Goal: Task Accomplishment & Management: Complete application form

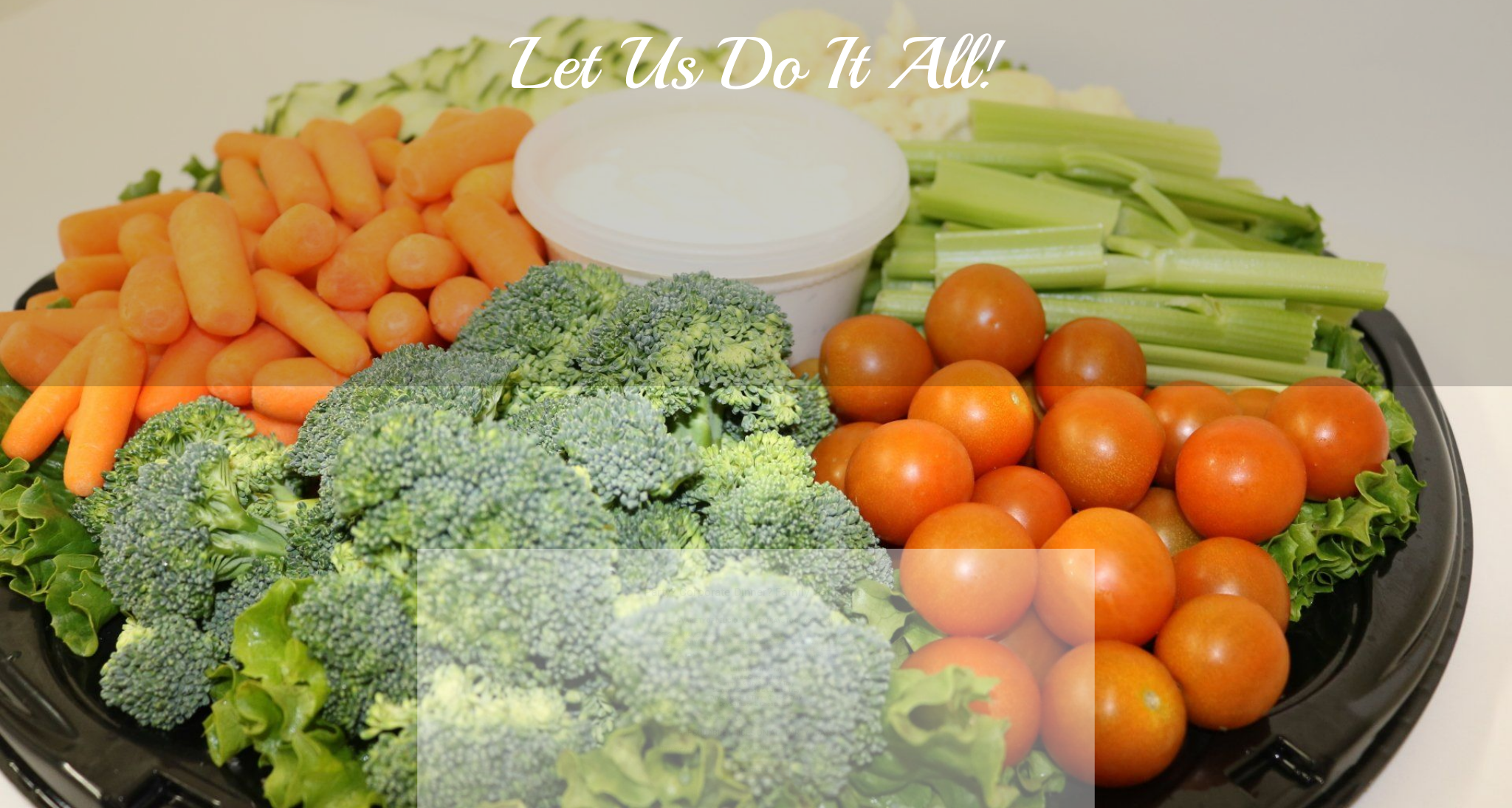
scroll to position [572, 0]
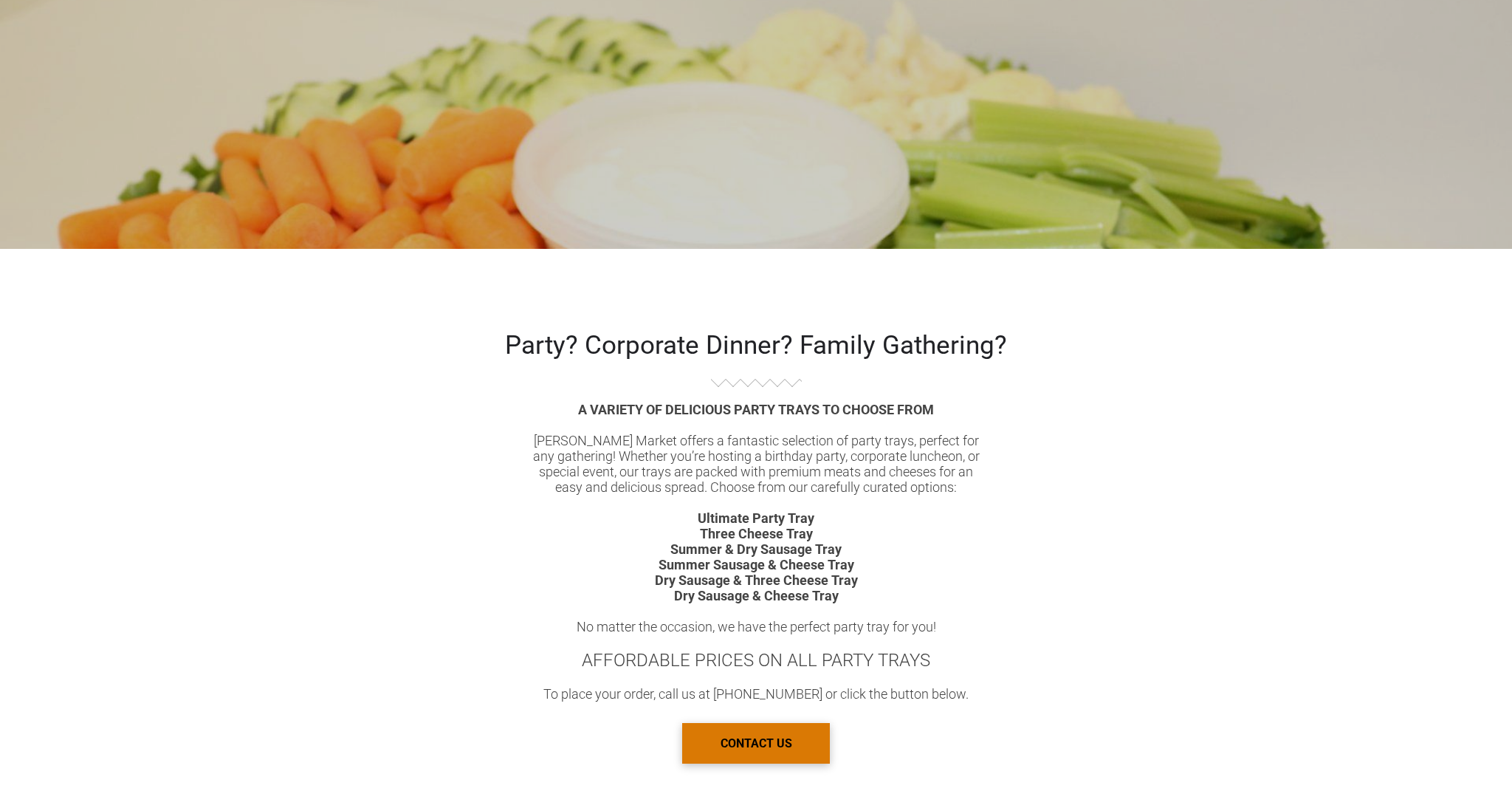
drag, startPoint x: 1246, startPoint y: 96, endPoint x: 1142, endPoint y: 101, distance: 104.1
drag, startPoint x: 1042, startPoint y: 105, endPoint x: 950, endPoint y: 115, distance: 92.5
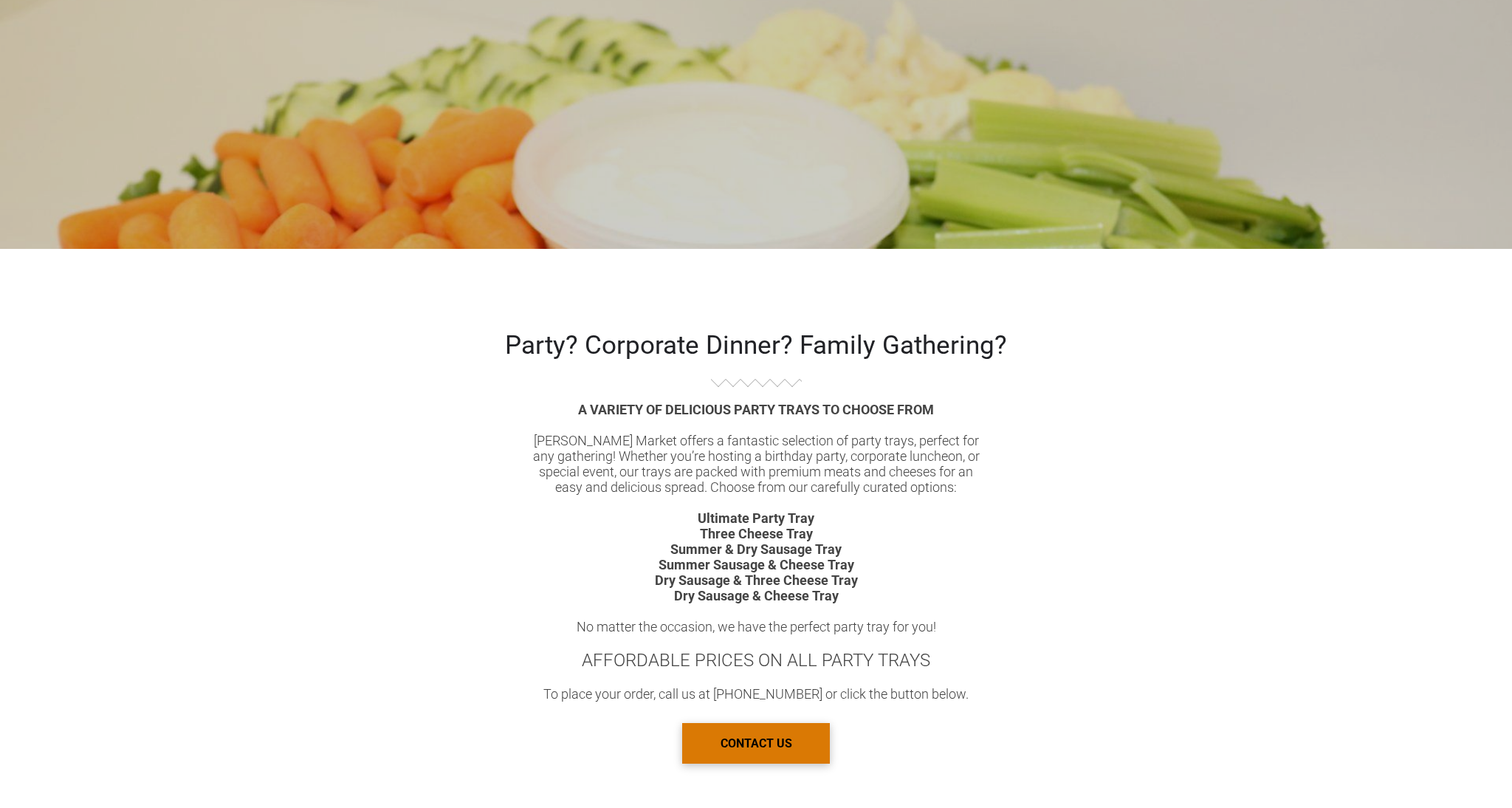
drag, startPoint x: 950, startPoint y: 115, endPoint x: 873, endPoint y: 130, distance: 78.4
drag, startPoint x: 873, startPoint y: 130, endPoint x: 852, endPoint y: 148, distance: 27.7
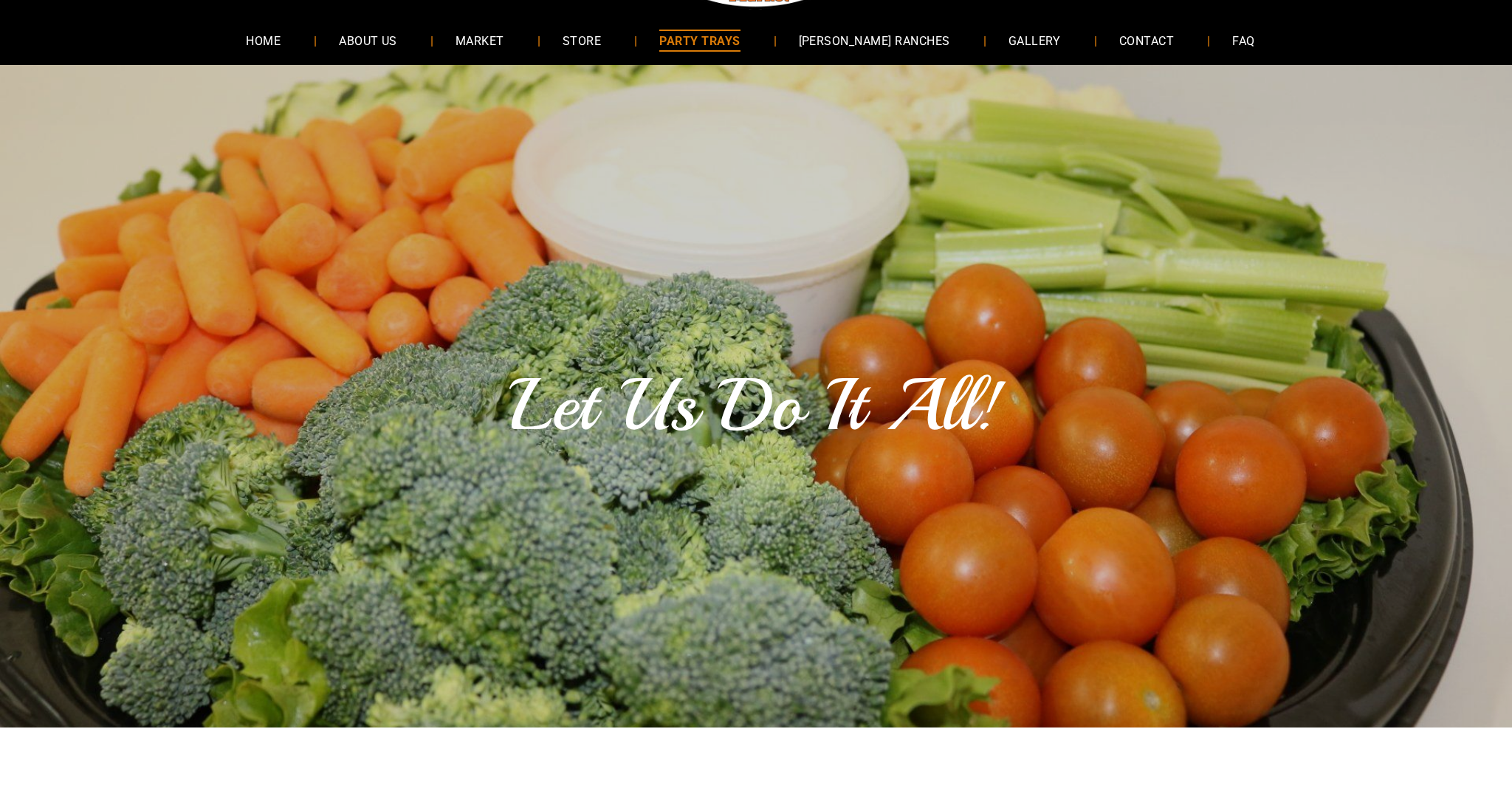
scroll to position [0, 0]
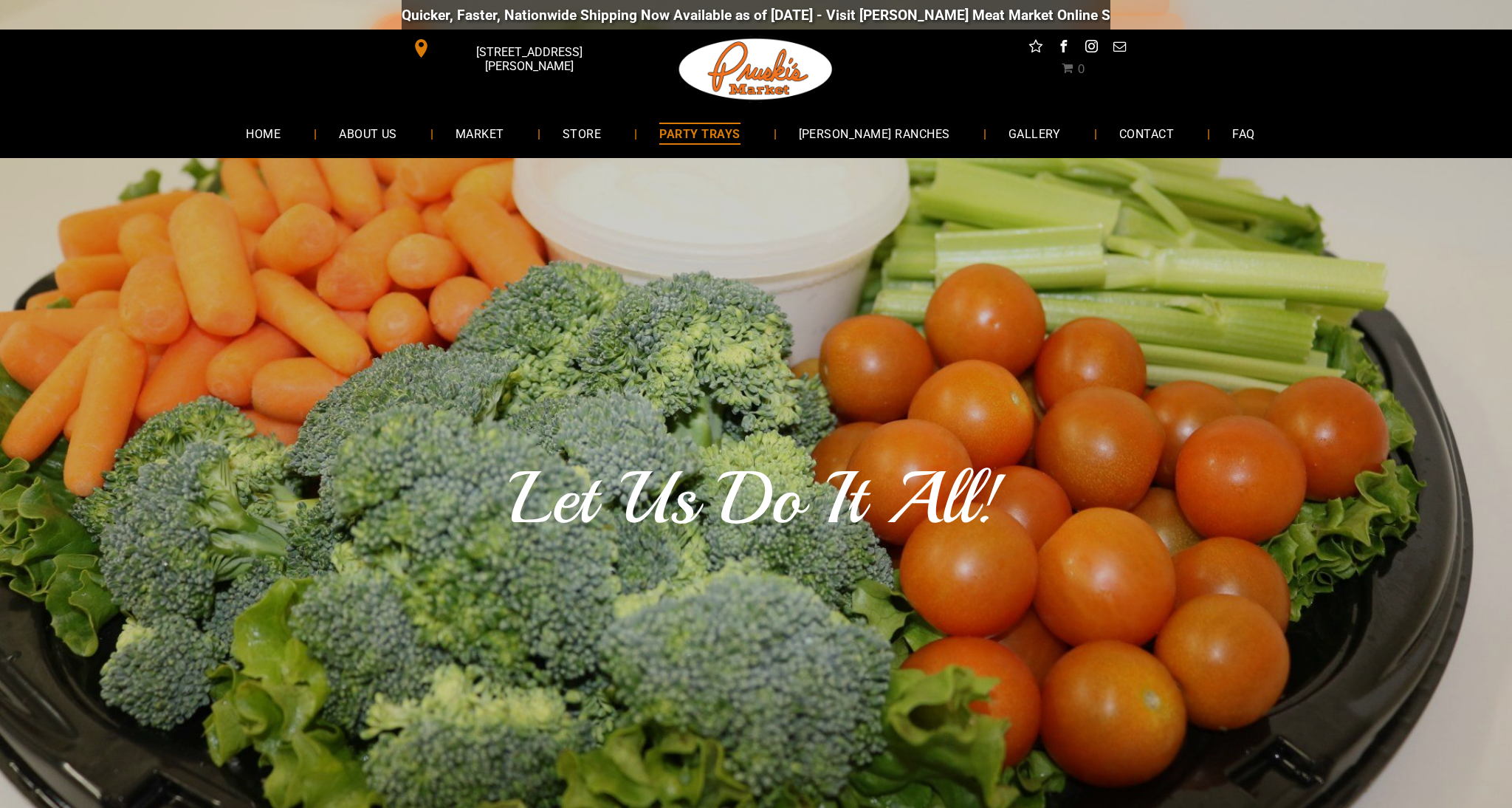
click at [728, 132] on span "PARTY TRAYS" at bounding box center [699, 133] width 81 height 22
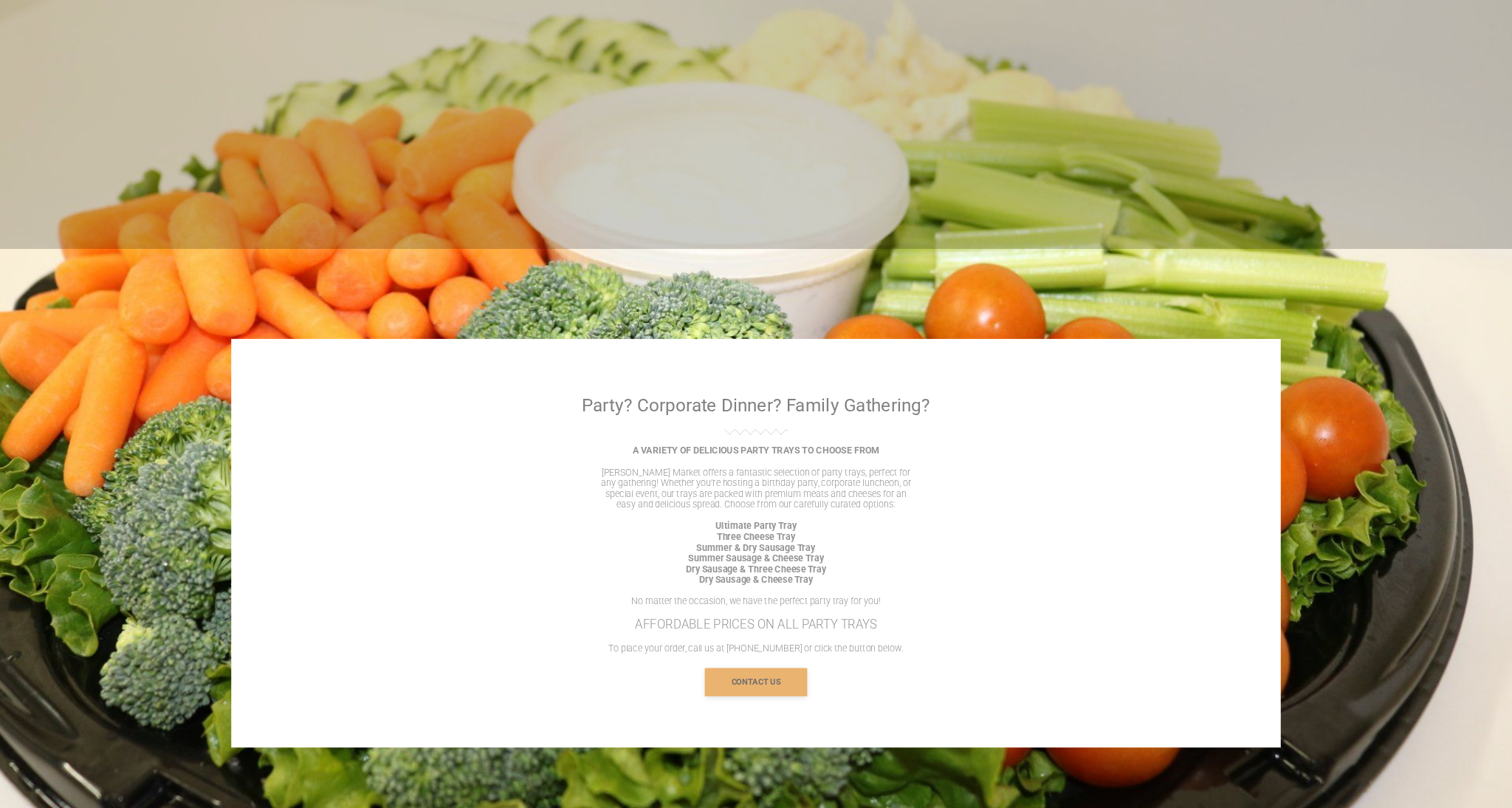
scroll to position [857, 0]
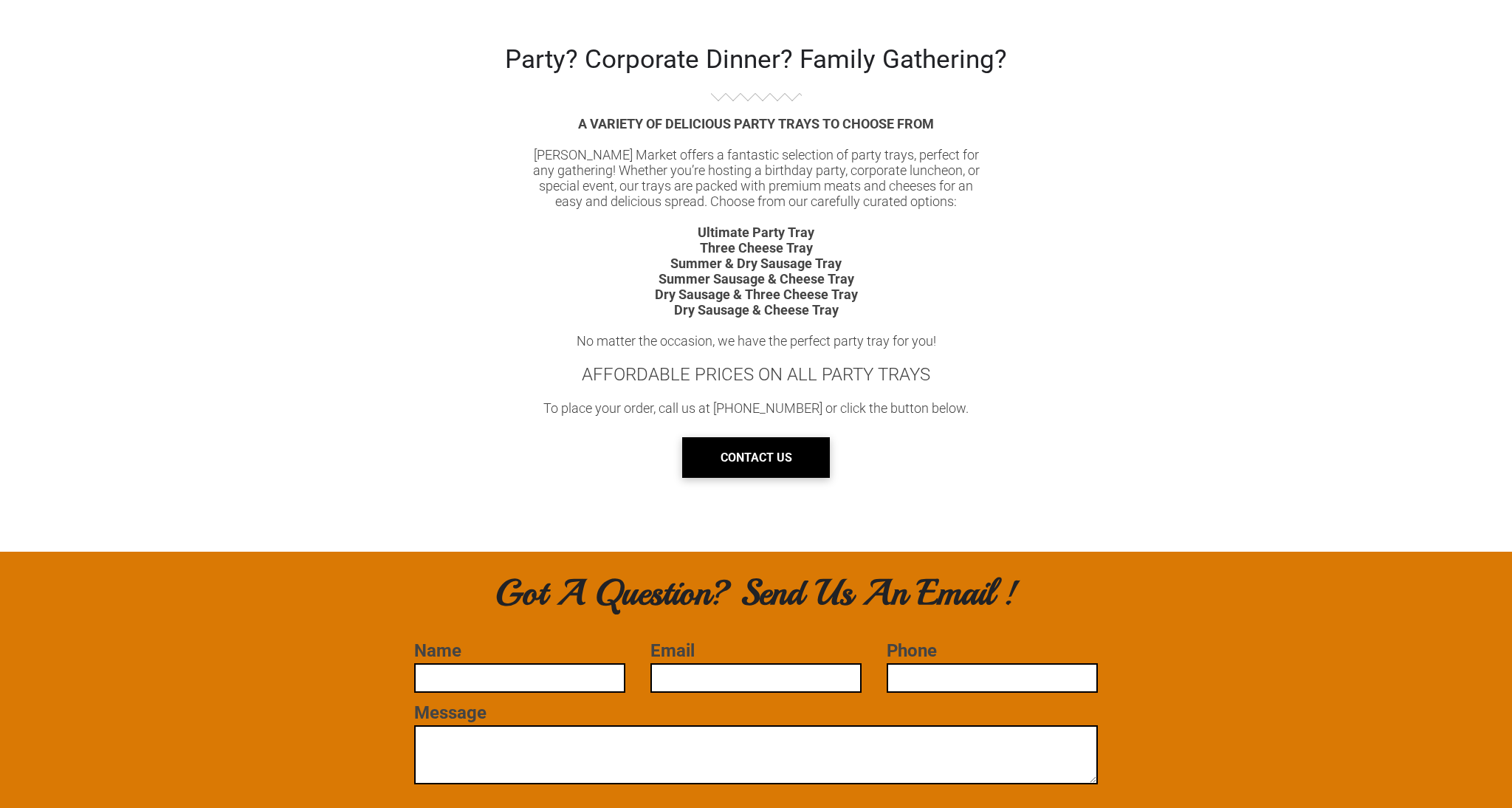
click at [723, 469] on span "CONTACT US" at bounding box center [756, 458] width 72 height 38
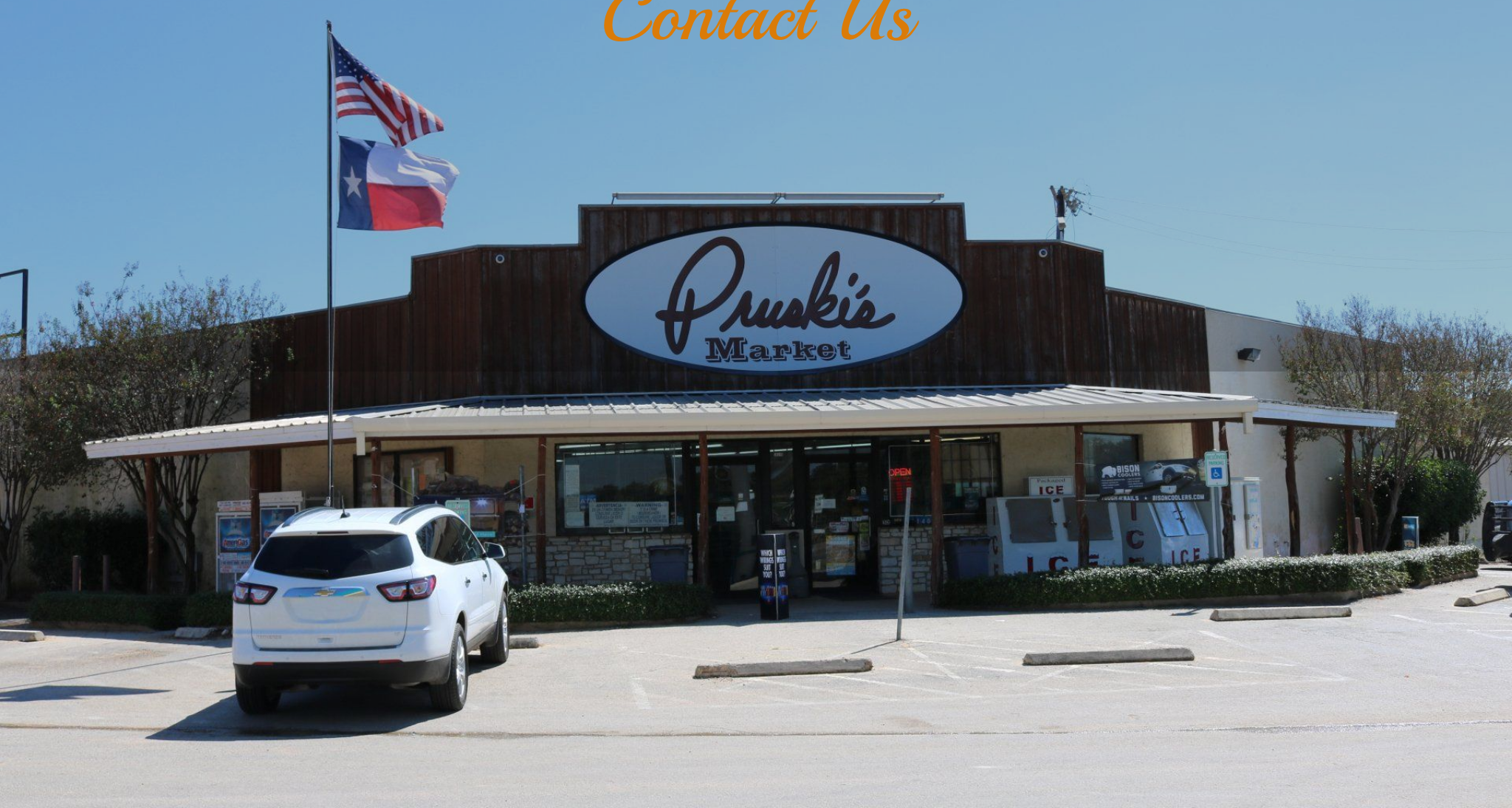
scroll to position [572, 0]
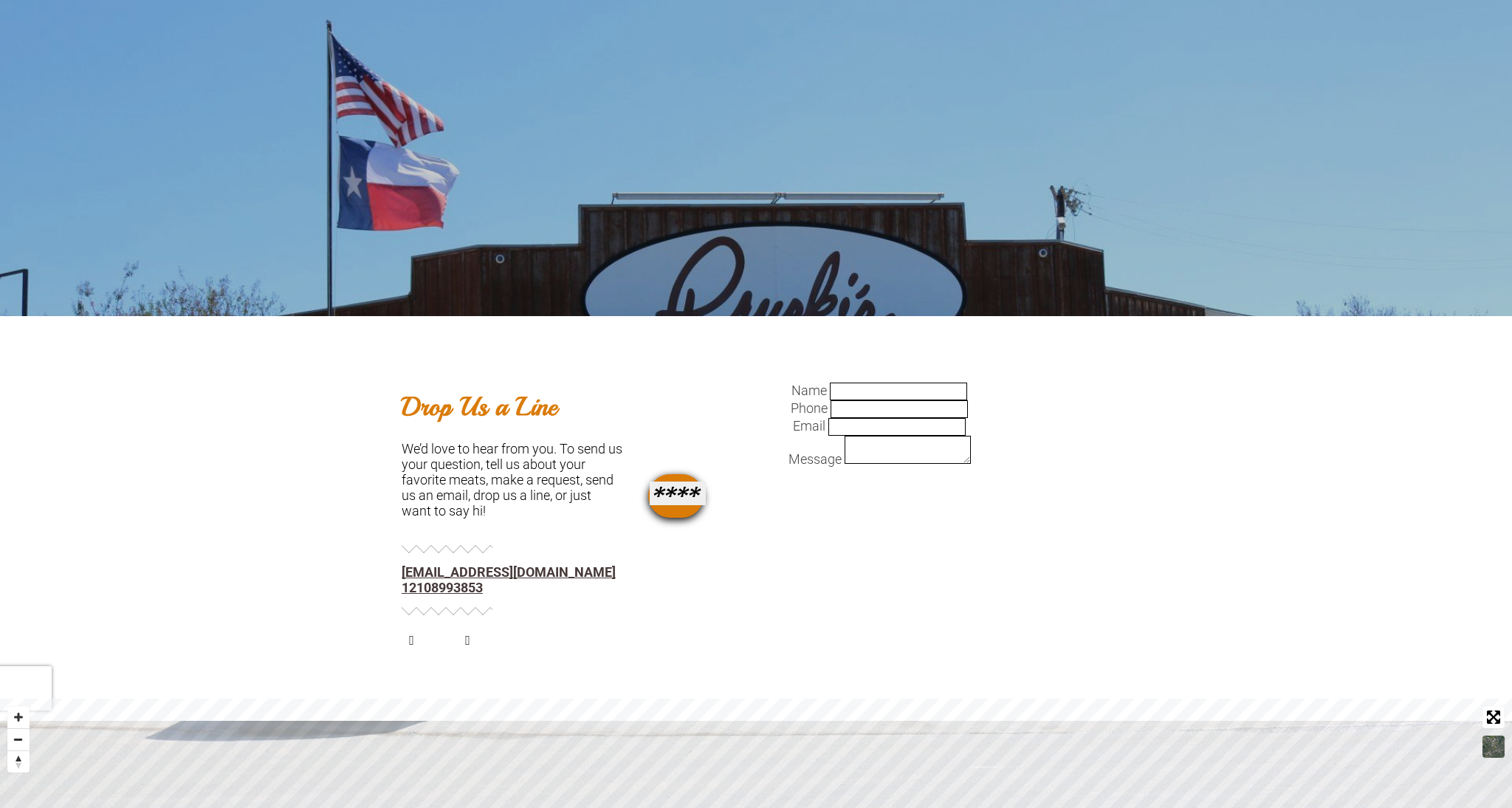
drag, startPoint x: 761, startPoint y: 432, endPoint x: 748, endPoint y: 442, distance: 16.4
click at [829, 400] on input "Name" at bounding box center [898, 391] width 137 height 18
type input "**********"
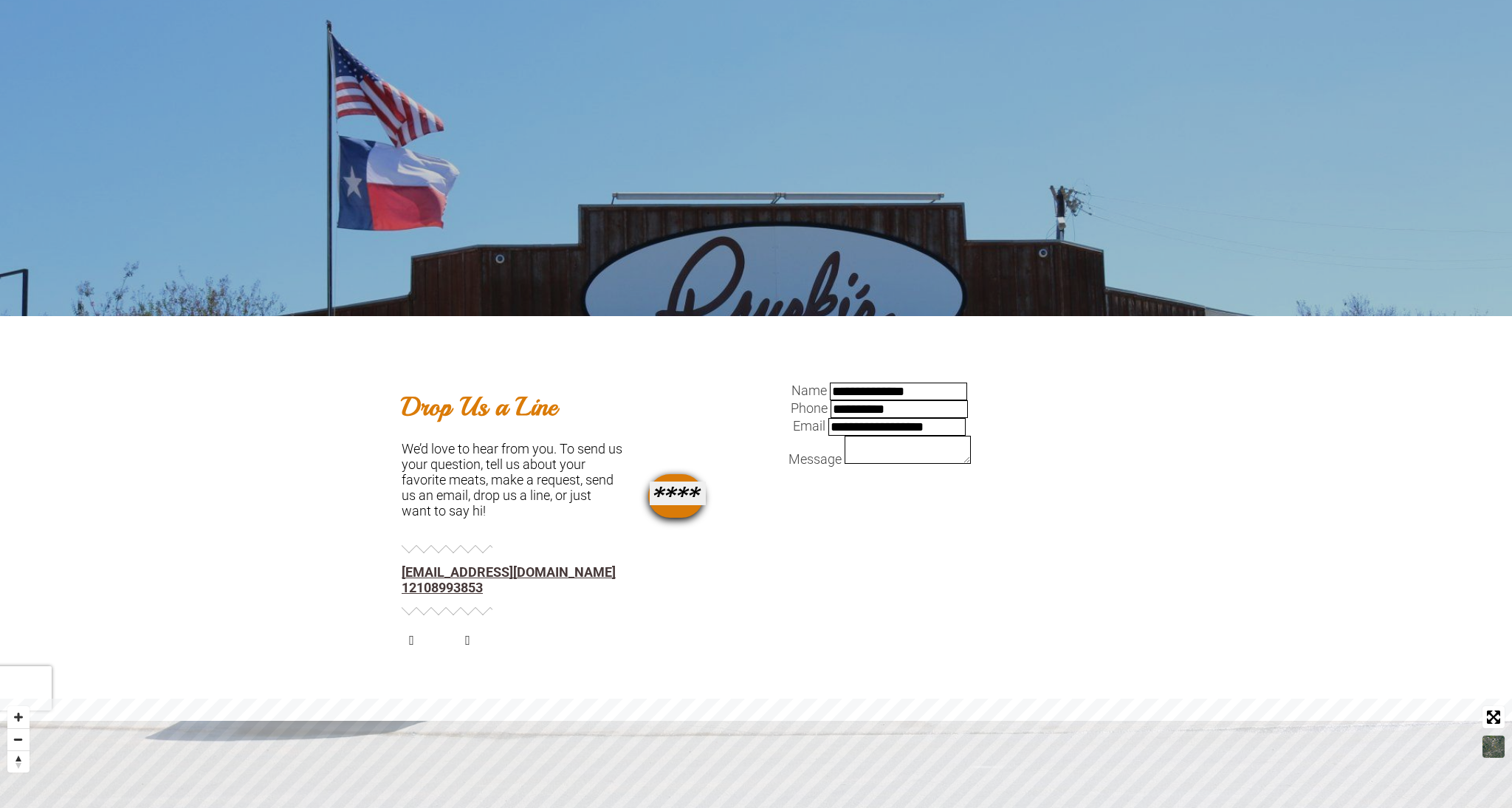
type textarea "*"
click at [845, 464] on textarea "**********" at bounding box center [907, 450] width 126 height 28
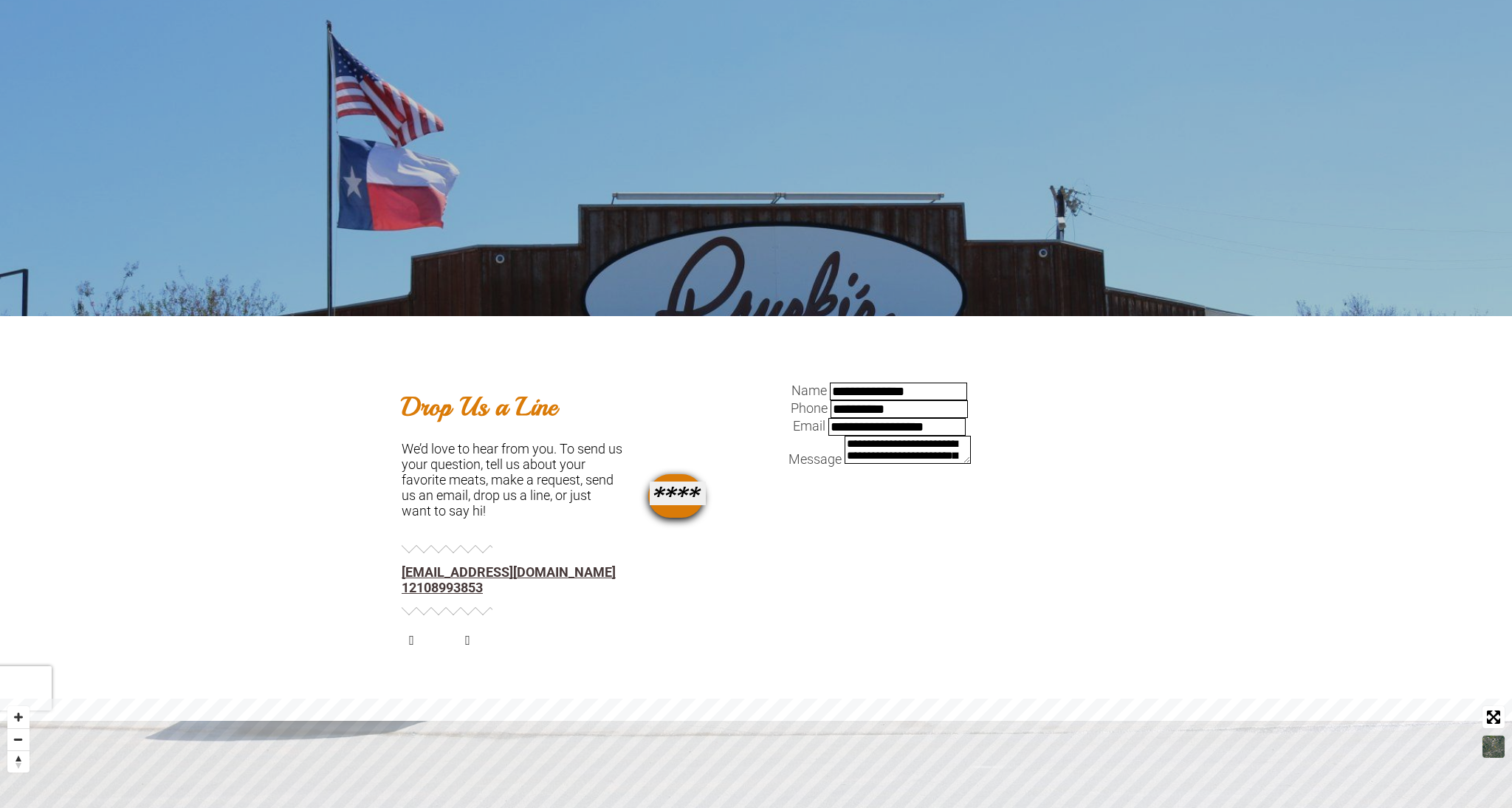
click at [845, 464] on textarea "**********" at bounding box center [907, 450] width 126 height 28
type textarea "**********"
click at [705, 505] on input "****" at bounding box center [677, 493] width 56 height 24
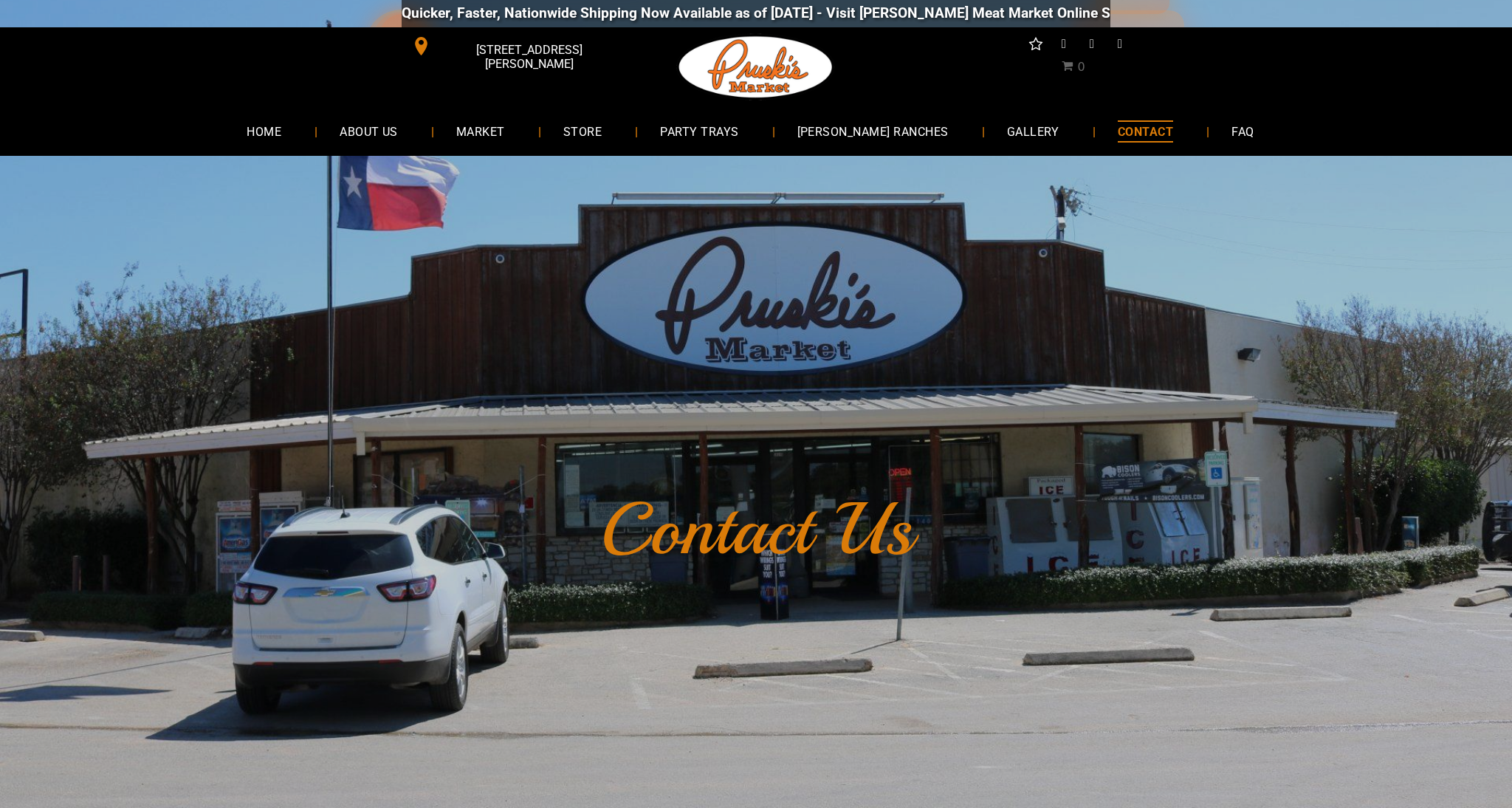
scroll to position [0, 0]
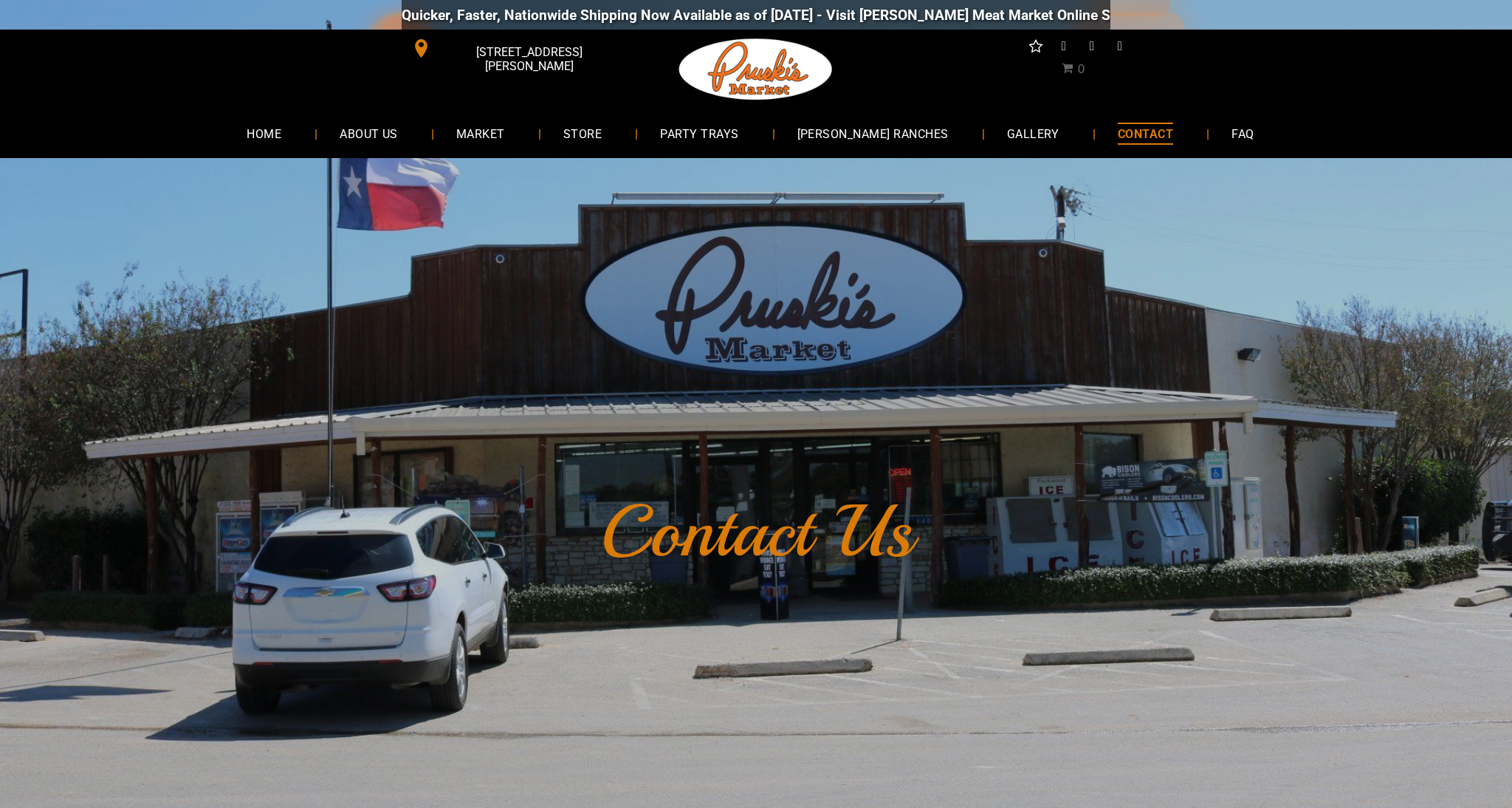
click at [991, 370] on div "Contact Us" at bounding box center [756, 523] width 1512 height 729
click at [703, 135] on span "PARTY TRAYS" at bounding box center [699, 133] width 79 height 22
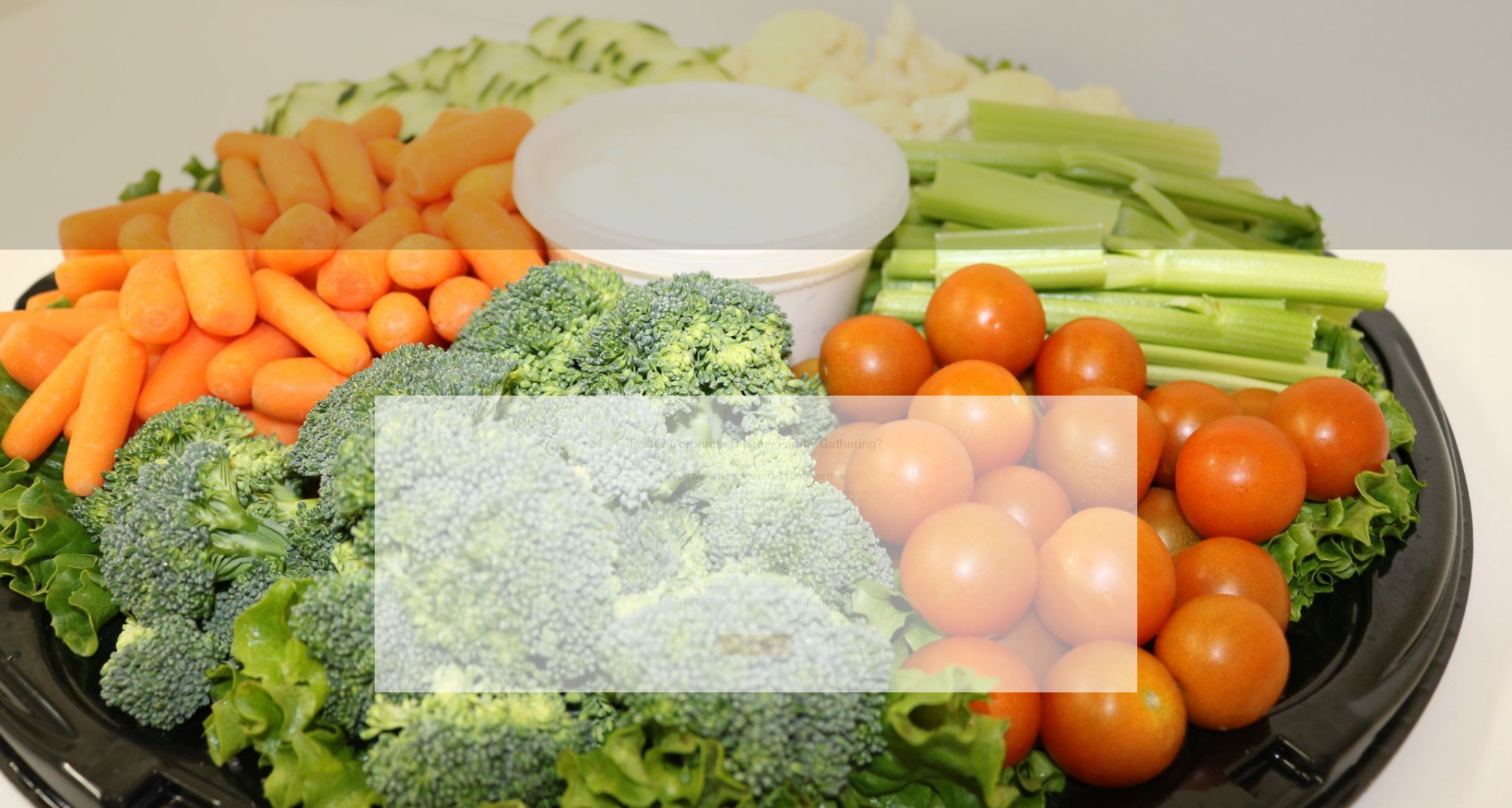
scroll to position [572, 0]
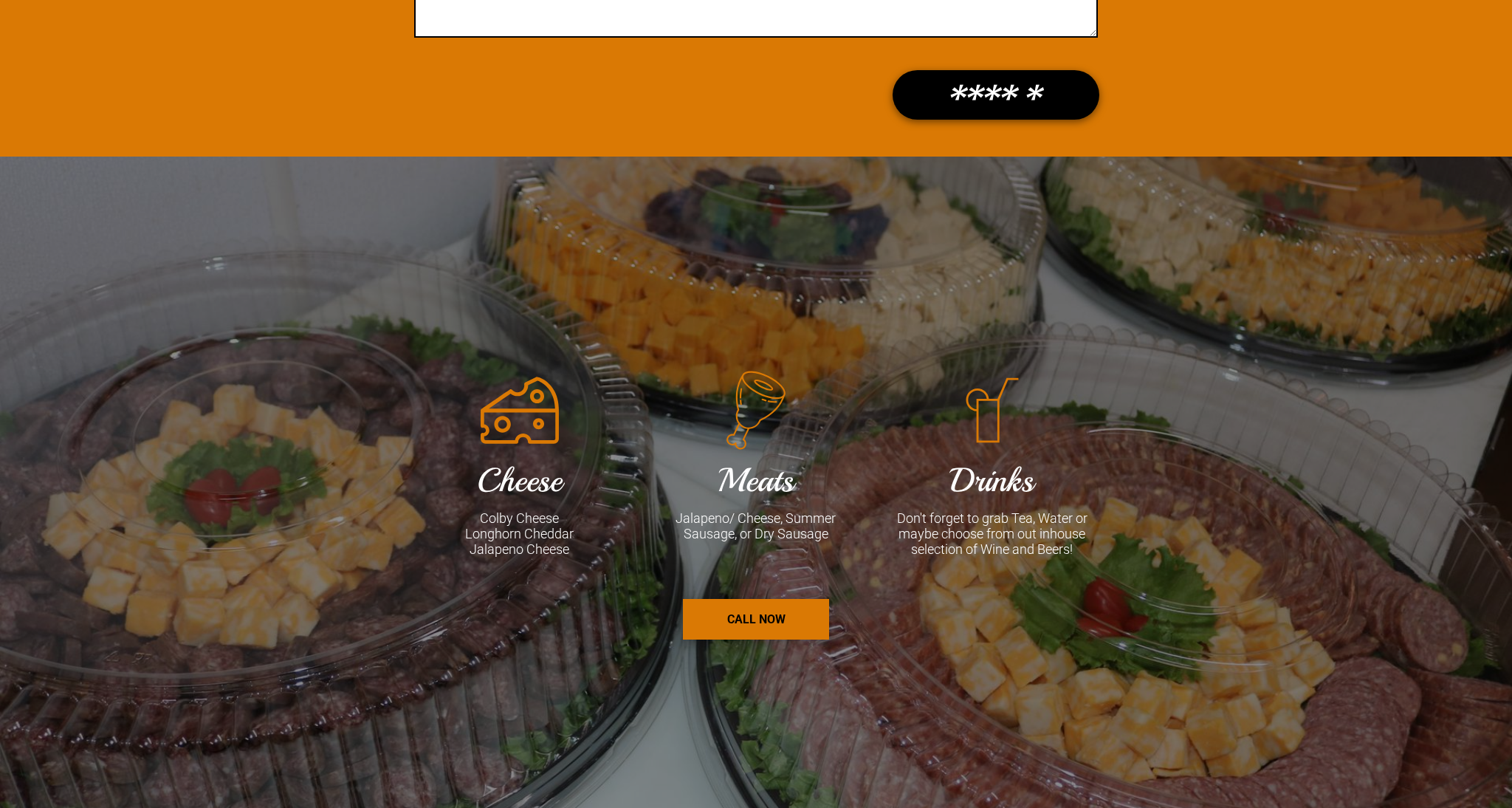
scroll to position [1716, 0]
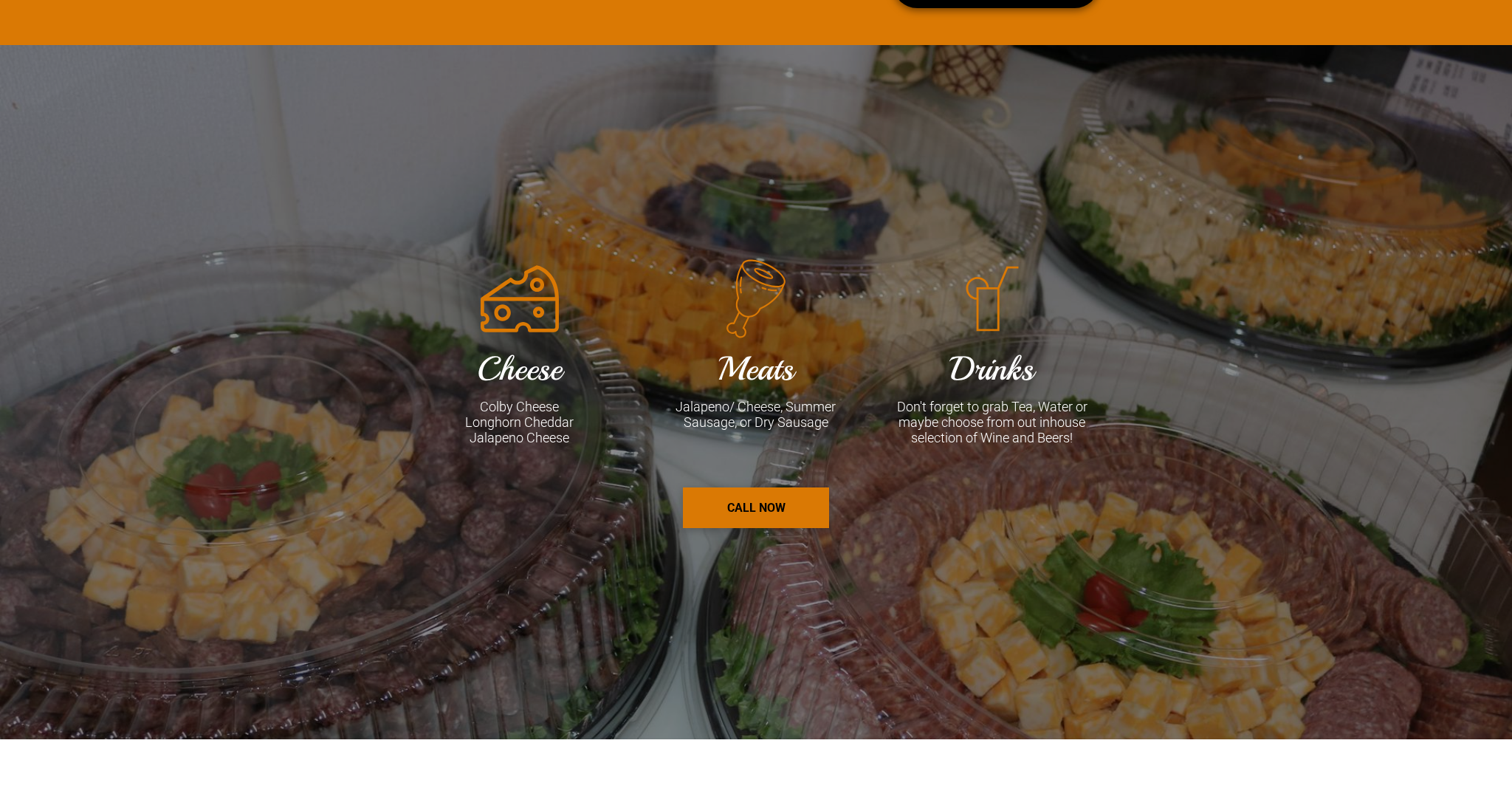
click at [725, 422] on font "Jalapeno/ Cheese, Summer Sausage, or Dry Sausage" at bounding box center [755, 413] width 160 height 31
click at [501, 430] on font "Longhorn Cheddar" at bounding box center [519, 422] width 108 height 15
click at [1052, 452] on div "Drinks Don't forget to grab Tea, Water or maybe choose from out inhouse selecti…" at bounding box center [992, 393] width 236 height 271
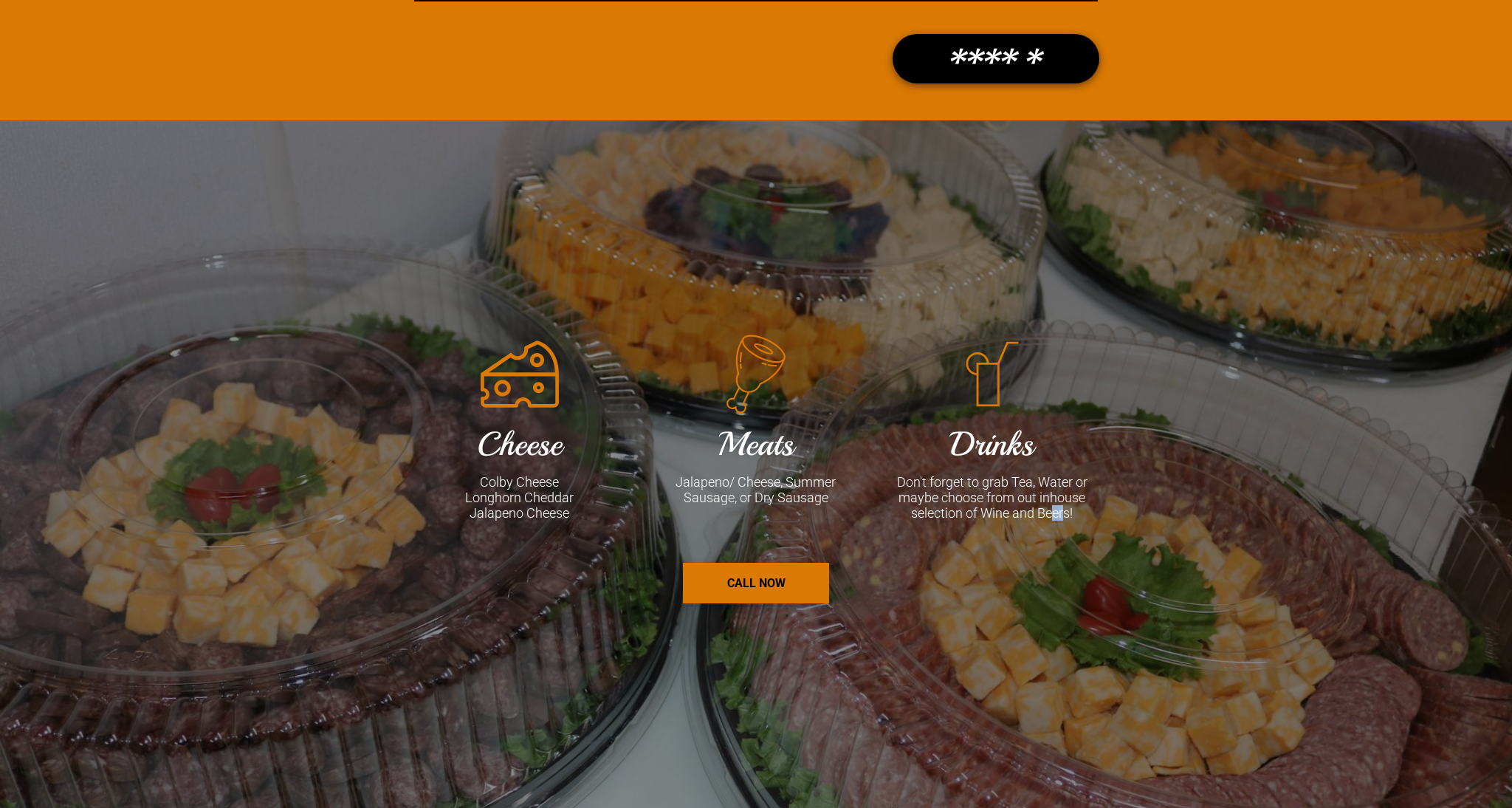
scroll to position [1748, 0]
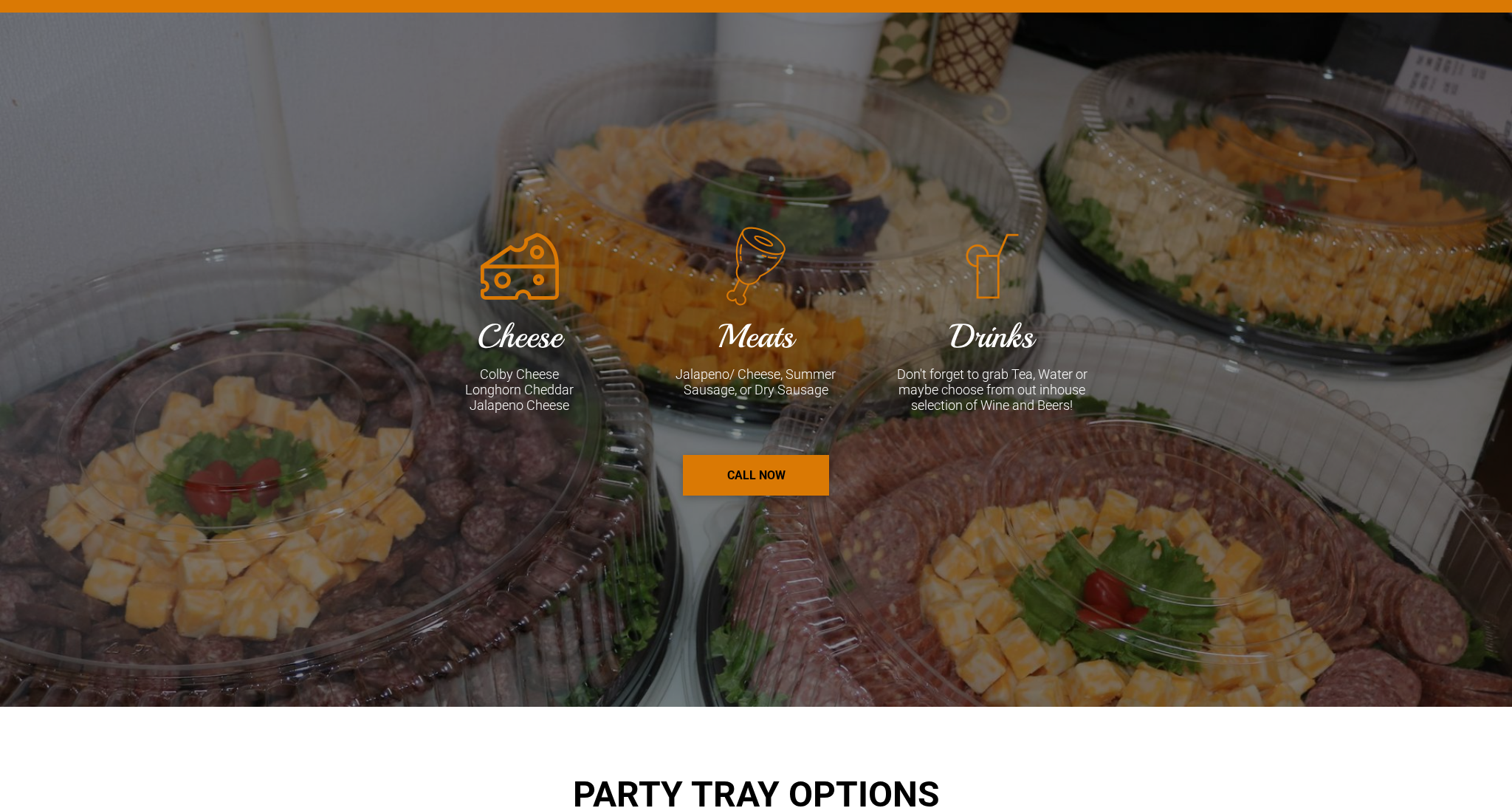
click at [985, 349] on font "Drinks" at bounding box center [992, 336] width 83 height 42
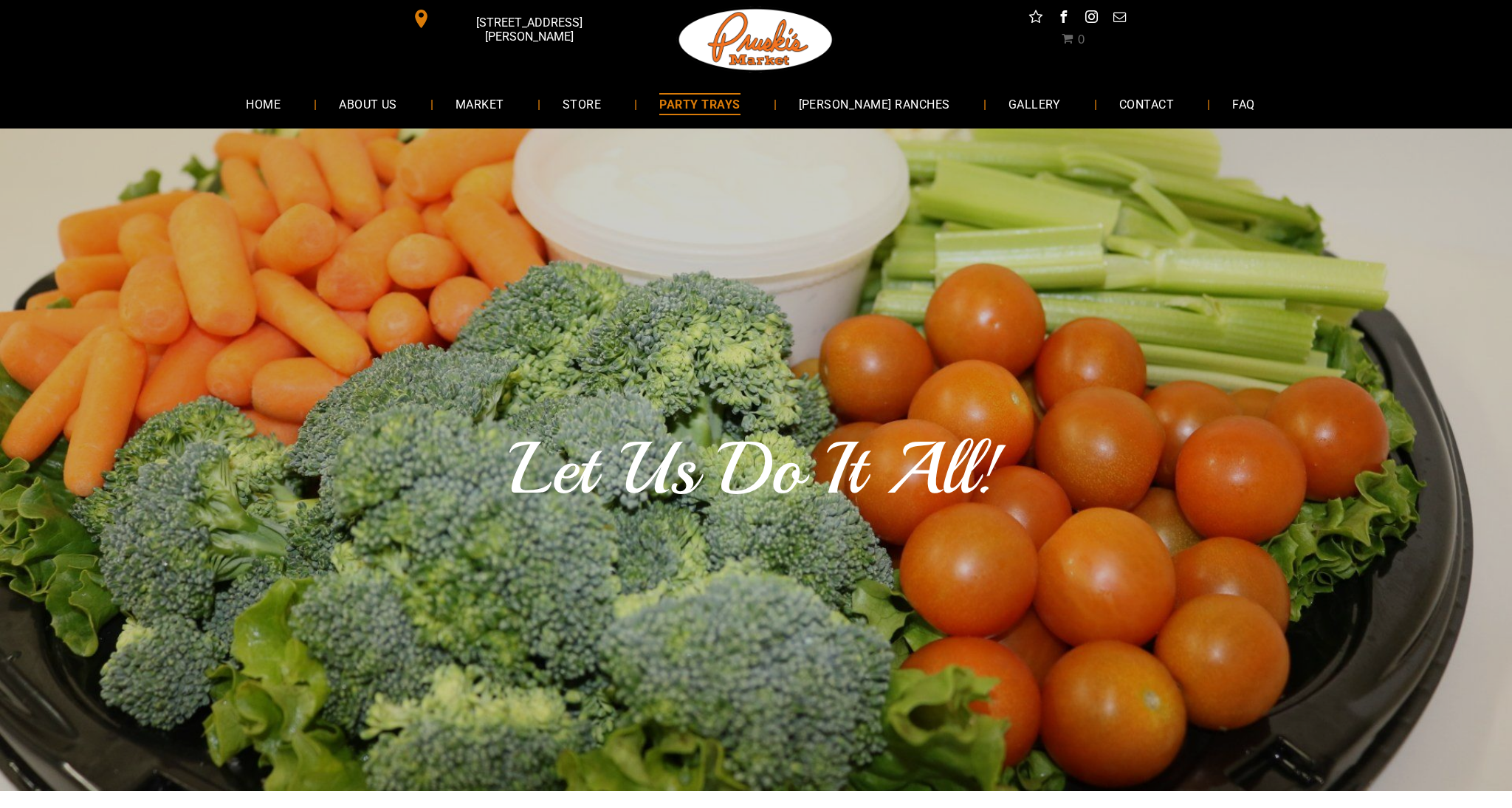
scroll to position [0, 0]
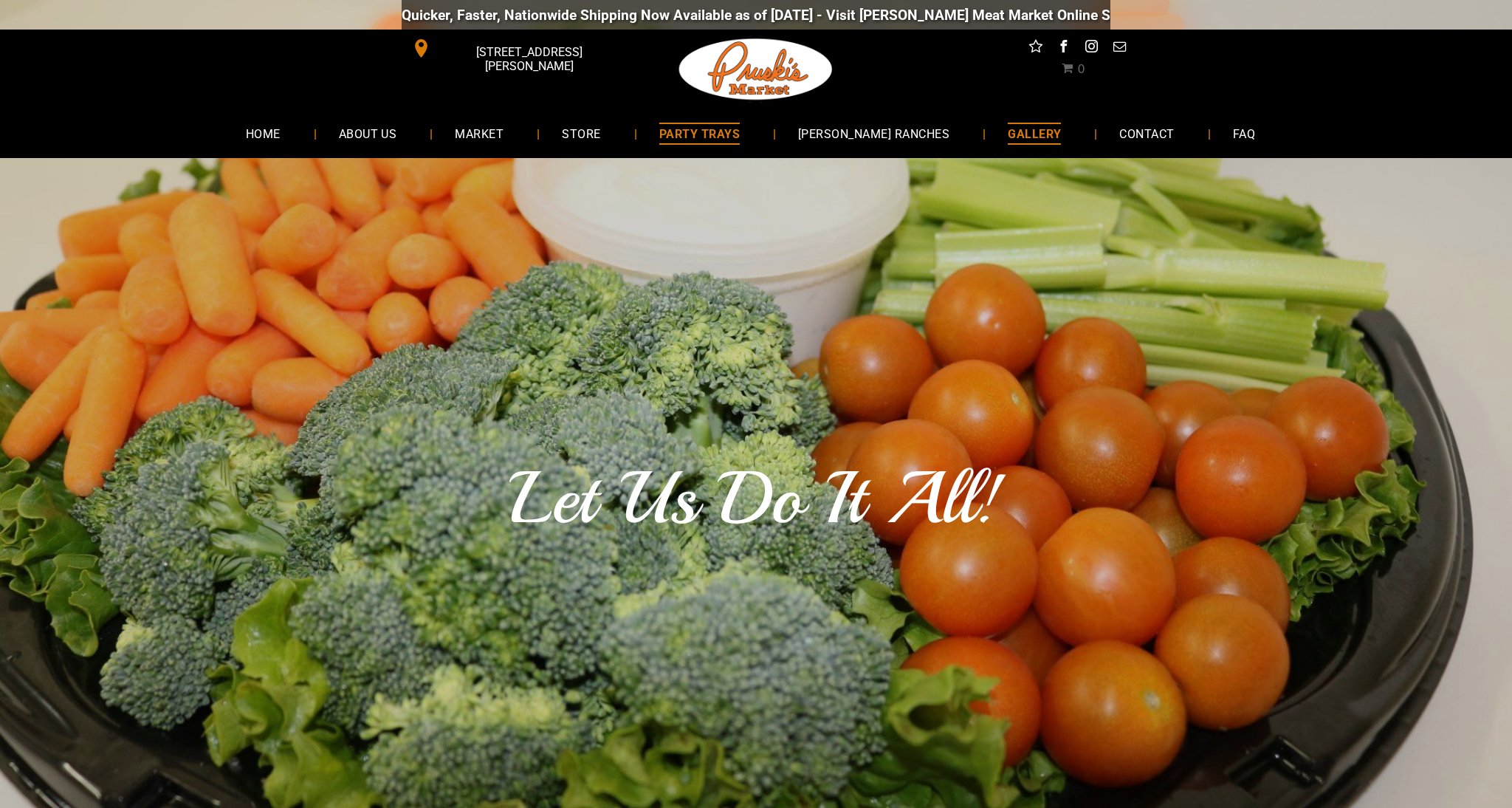
click at [1008, 132] on span "GALLERY" at bounding box center [1034, 133] width 53 height 22
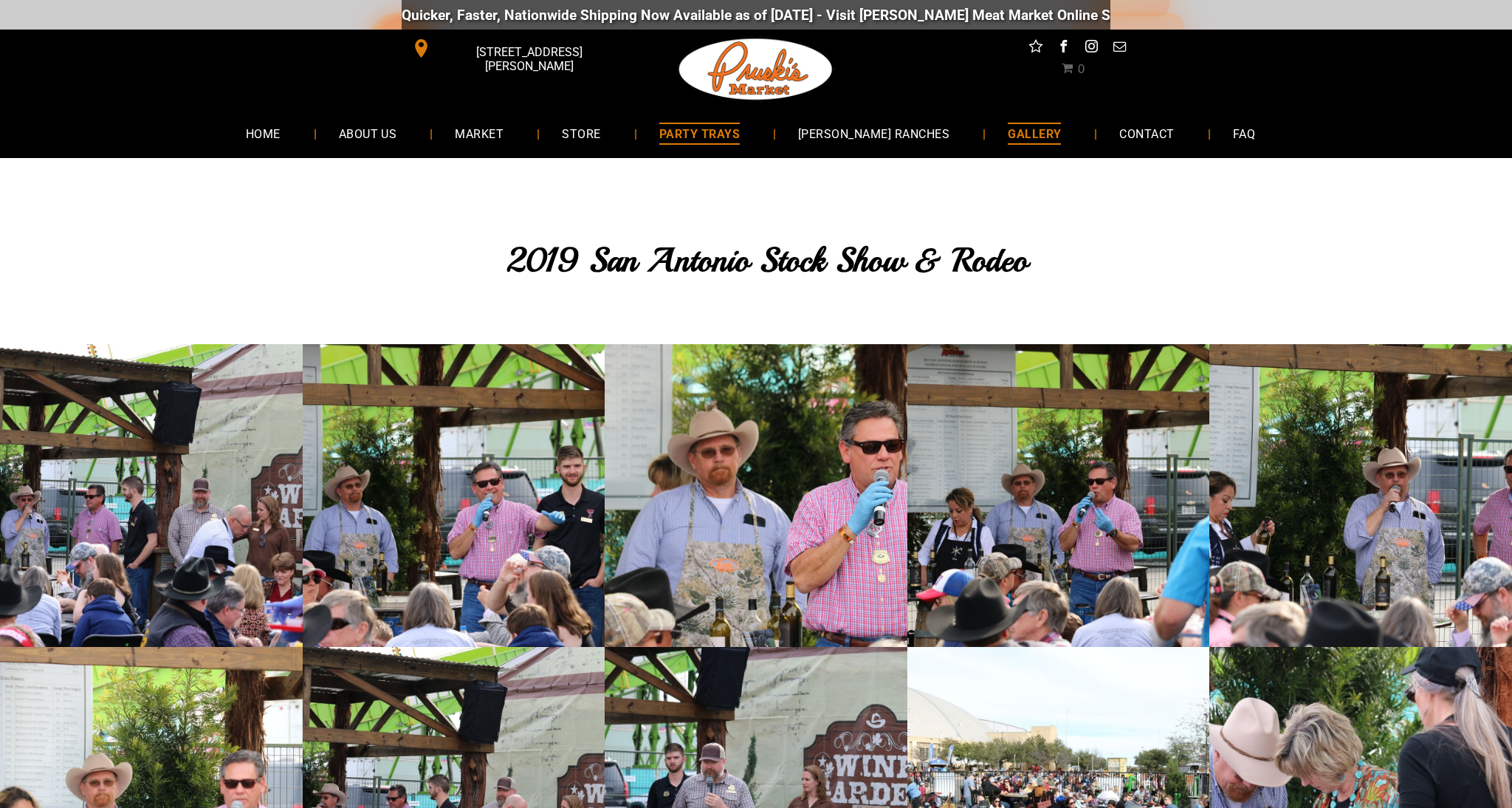
click at [717, 135] on span "PARTY TRAYS" at bounding box center [699, 133] width 81 height 22
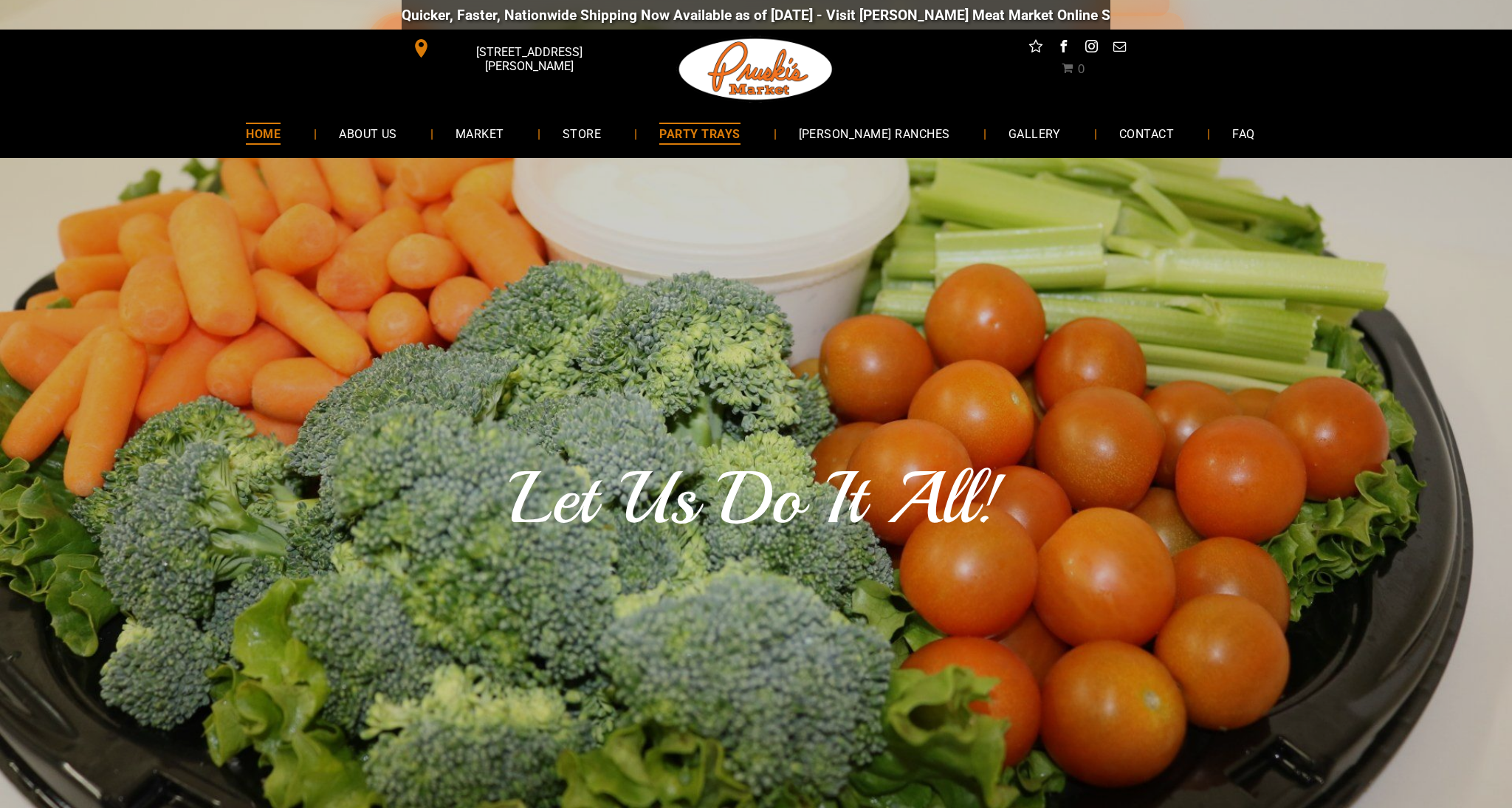
click at [281, 138] on span "HOME" at bounding box center [263, 133] width 35 height 22
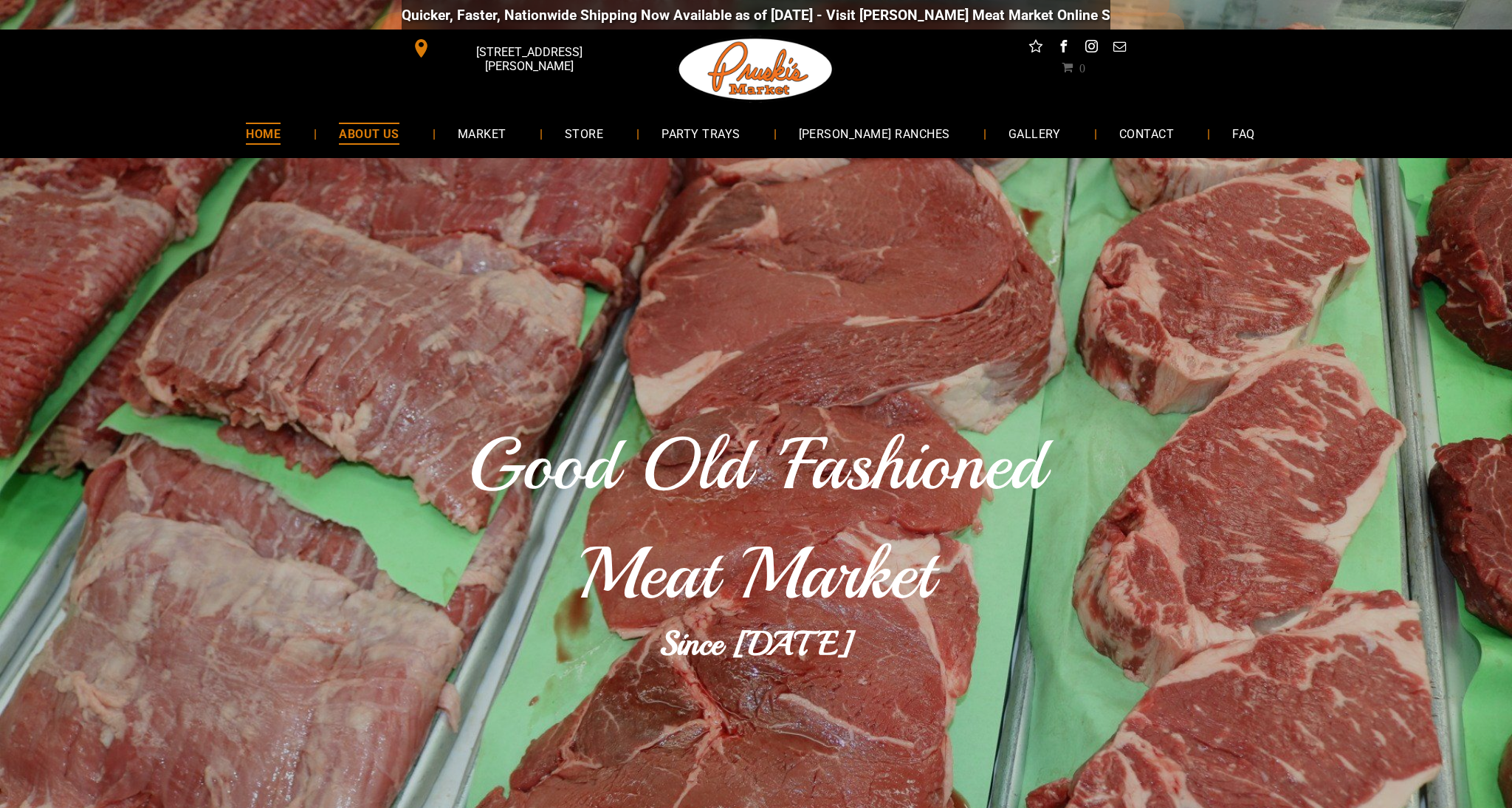
click at [399, 134] on span "ABOUT US" at bounding box center [369, 133] width 61 height 22
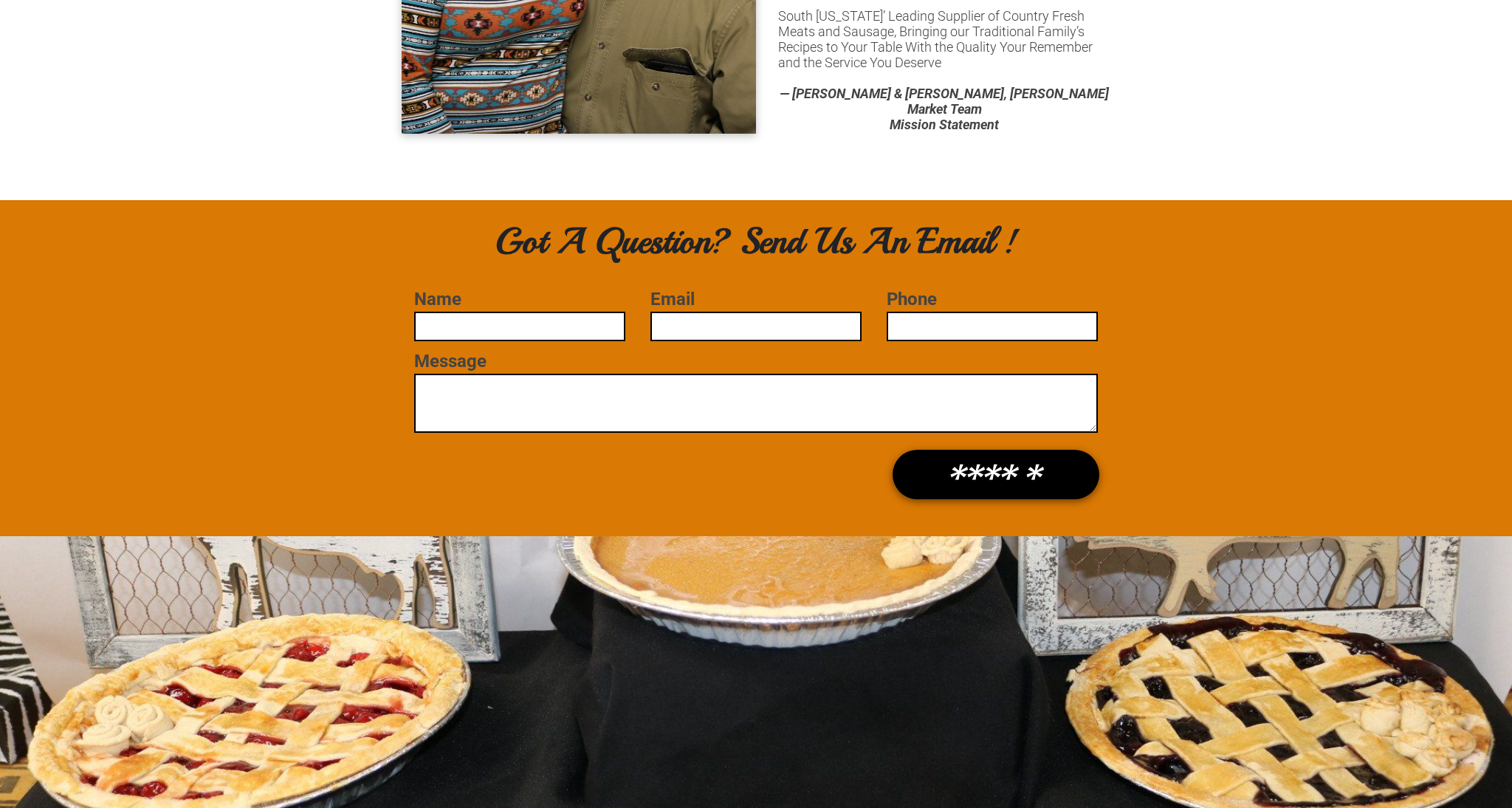
scroll to position [285, 0]
